Goal: Task Accomplishment & Management: Use online tool/utility

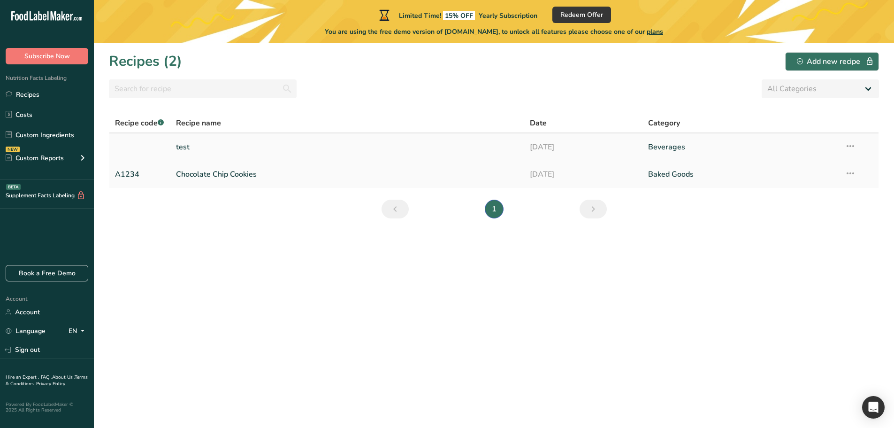
click at [268, 147] on link "test" at bounding box center [347, 147] width 343 height 20
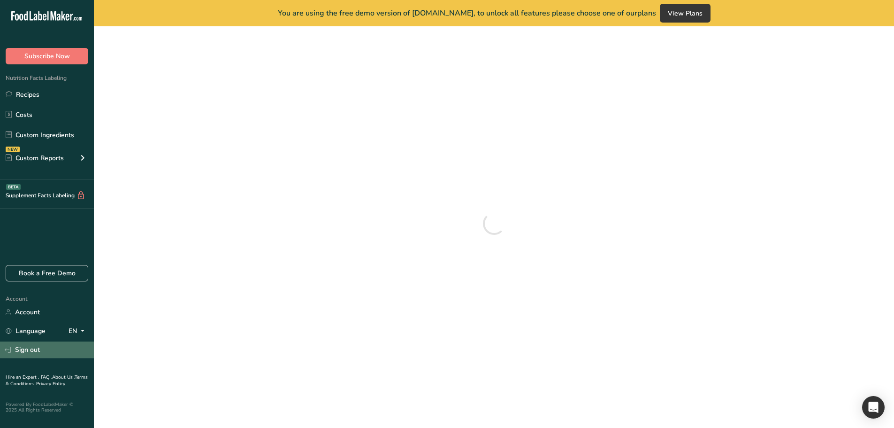
click at [38, 348] on link "Sign out" at bounding box center [47, 349] width 94 height 16
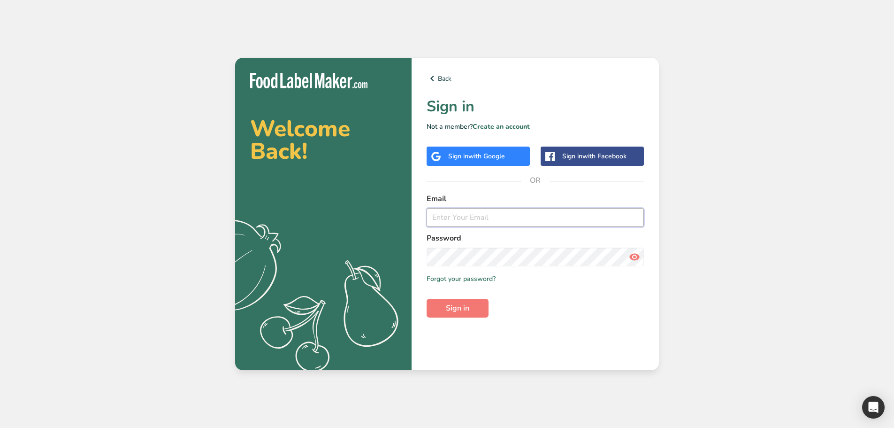
click at [460, 217] on input "email" at bounding box center [535, 217] width 217 height 19
type input "[EMAIL_ADDRESS][DOMAIN_NAME]"
click at [427, 299] on button "Sign in" at bounding box center [458, 308] width 62 height 19
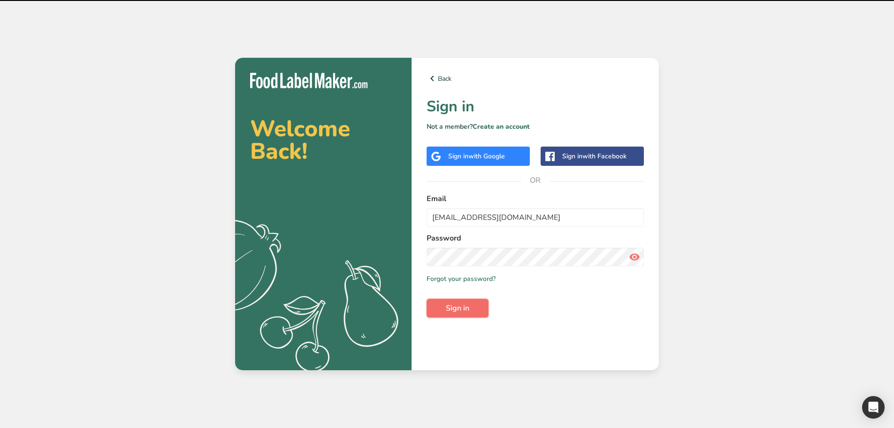
click at [443, 301] on button "Sign in" at bounding box center [458, 308] width 62 height 19
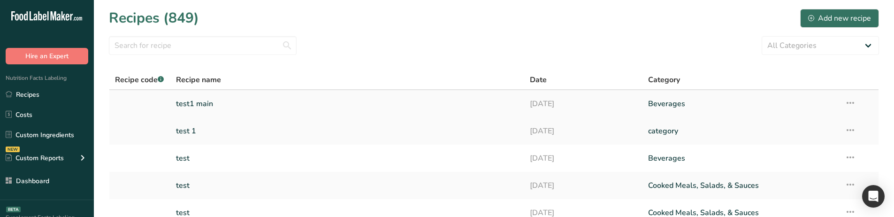
click at [241, 101] on link "test1 main" at bounding box center [347, 104] width 343 height 20
